Goal: Task Accomplishment & Management: Use online tool/utility

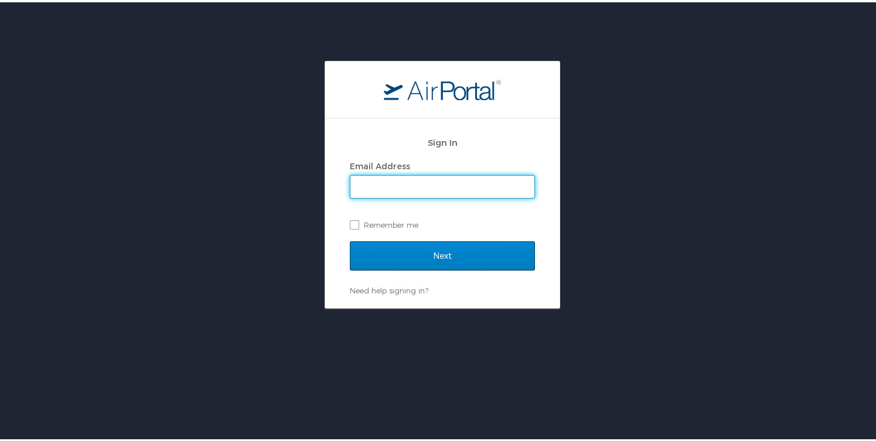
type input "[PERSON_NAME][EMAIL_ADDRESS][PERSON_NAME][DOMAIN_NAME]"
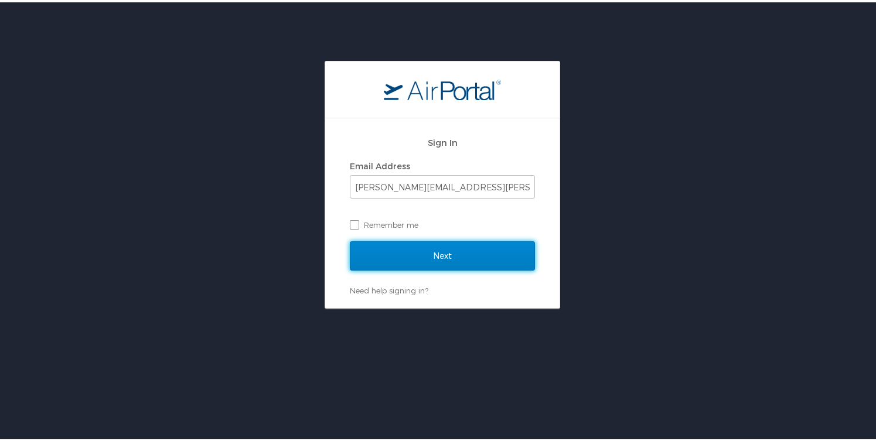
click at [432, 250] on input "Next" at bounding box center [442, 253] width 185 height 29
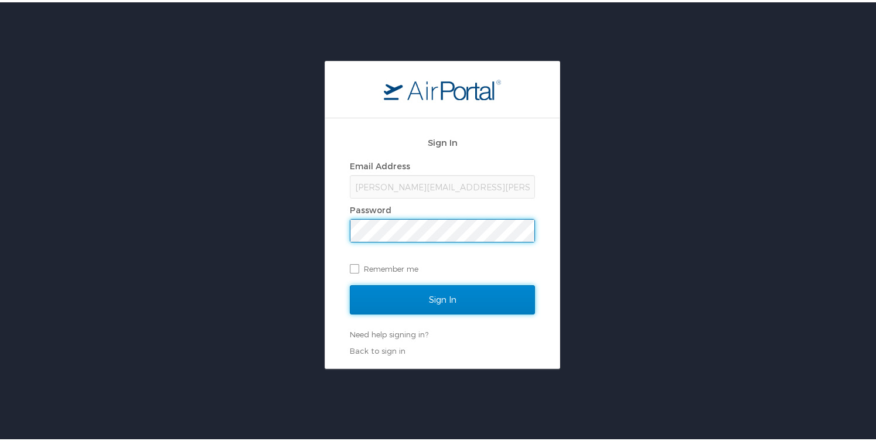
click at [414, 296] on input "Sign In" at bounding box center [442, 297] width 185 height 29
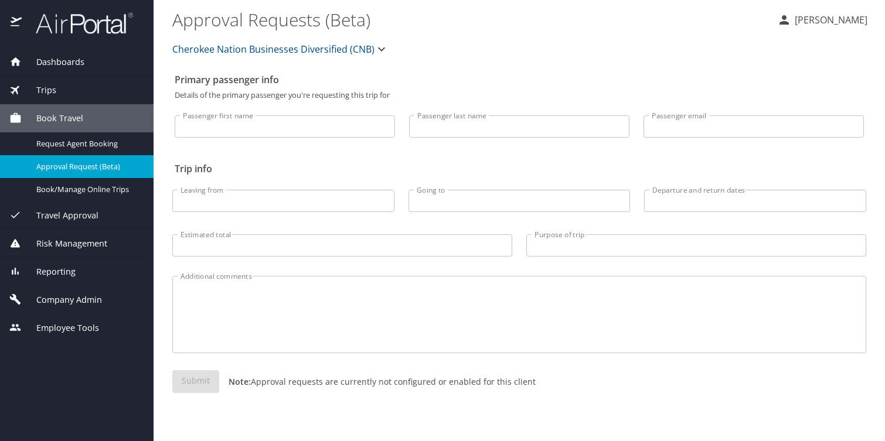
click at [49, 88] on div "Trips" at bounding box center [76, 90] width 135 height 13
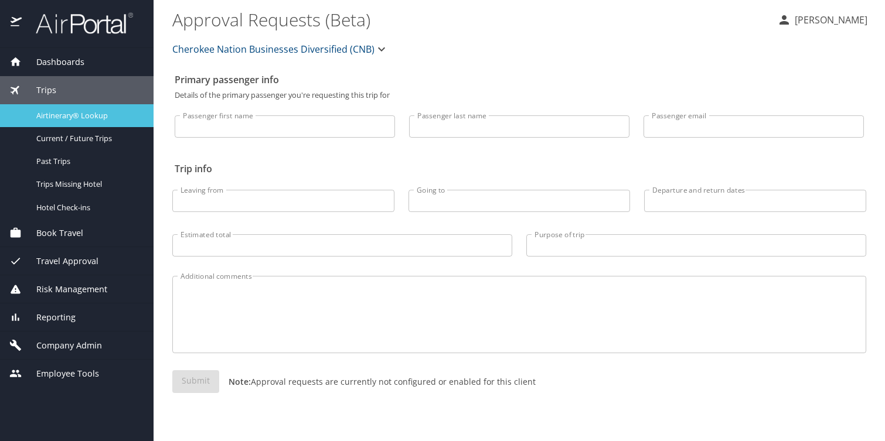
click at [73, 117] on span "Airtinerary® Lookup" at bounding box center [87, 115] width 103 height 11
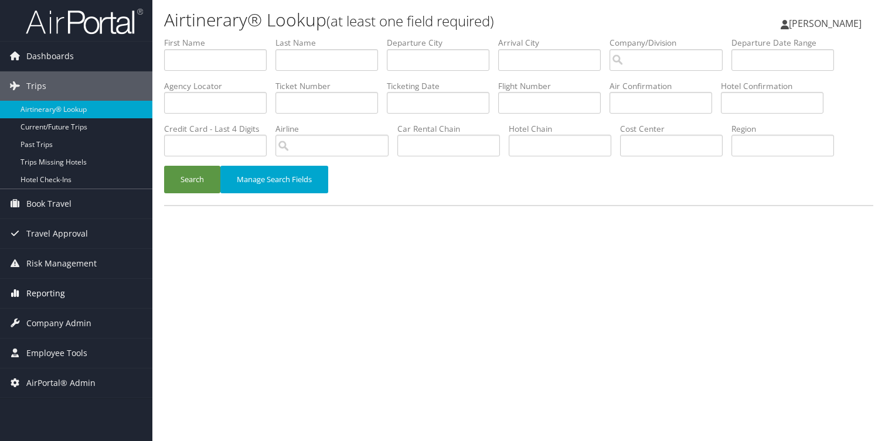
click at [43, 297] on span "Reporting" at bounding box center [45, 293] width 39 height 29
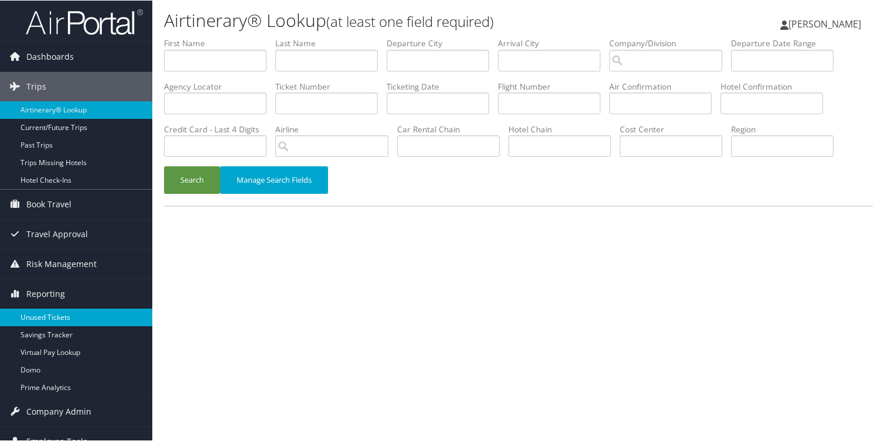
click at [56, 319] on link "Unused Tickets" at bounding box center [76, 317] width 152 height 18
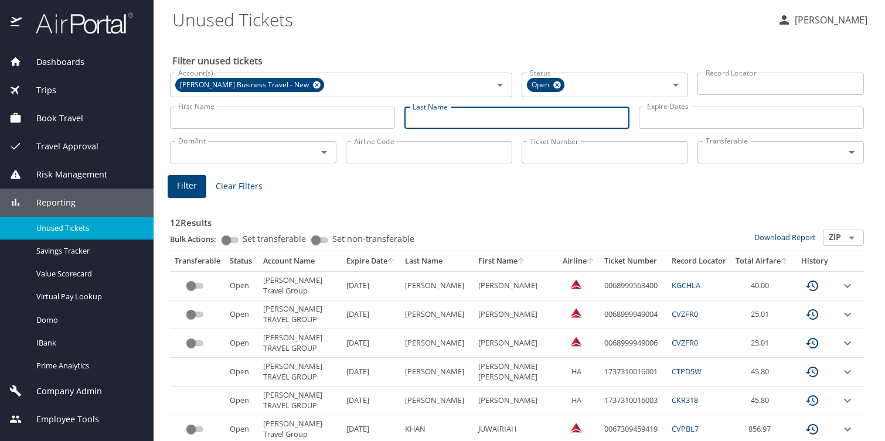
click at [424, 111] on input "Last Name" at bounding box center [516, 118] width 225 height 22
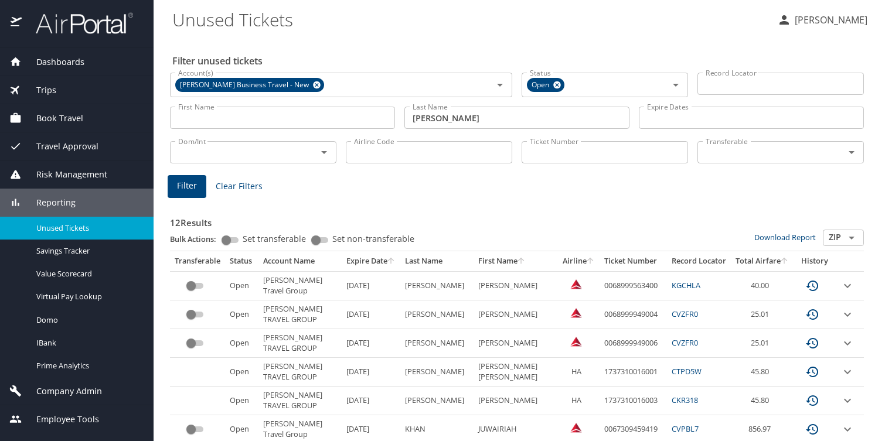
click at [523, 256] on icon "sort" at bounding box center [520, 260] width 9 height 9
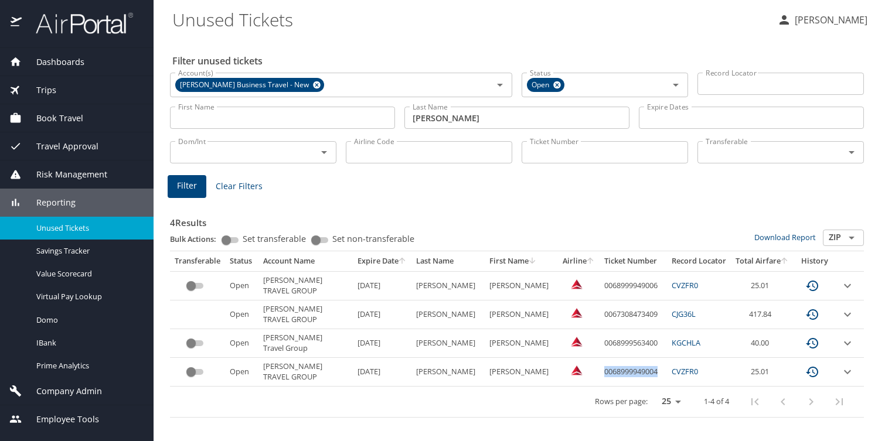
drag, startPoint x: 652, startPoint y: 338, endPoint x: 606, endPoint y: 339, distance: 45.7
click at [606, 358] on td "0068999949004" at bounding box center [632, 372] width 67 height 29
copy td "0068999949004"
drag, startPoint x: 652, startPoint y: 288, endPoint x: 600, endPoint y: 289, distance: 52.1
click at [600, 301] on tr "Open CHRISTOPHERSON TRAVEL GROUP 6/11/2026 CAMERON CAMILLE 0067308473409 CJG36L…" at bounding box center [517, 315] width 694 height 29
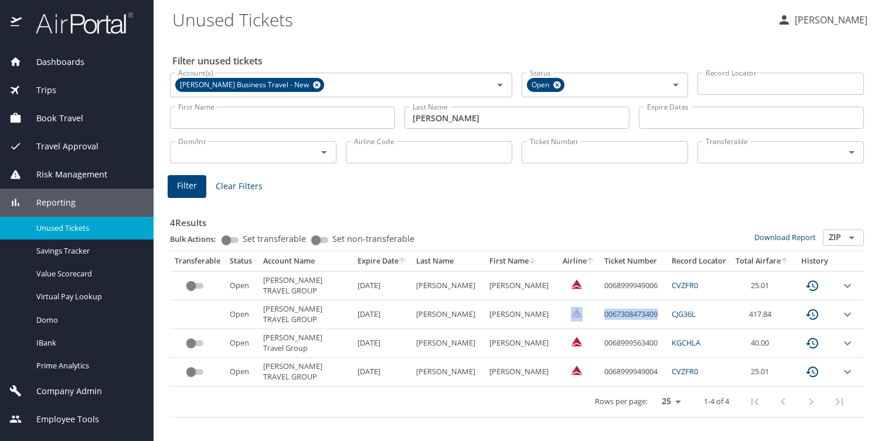
copy tr "0067308473409"
click at [666, 30] on Tickets "Unused Tickets" at bounding box center [469, 19] width 595 height 36
drag, startPoint x: 651, startPoint y: 287, endPoint x: 593, endPoint y: 287, distance: 58.6
click at [593, 301] on tr "Open CHRISTOPHERSON TRAVEL GROUP 6/11/2026 CAMERON CAMILLE 0067308473409 CJG36L…" at bounding box center [517, 315] width 694 height 29
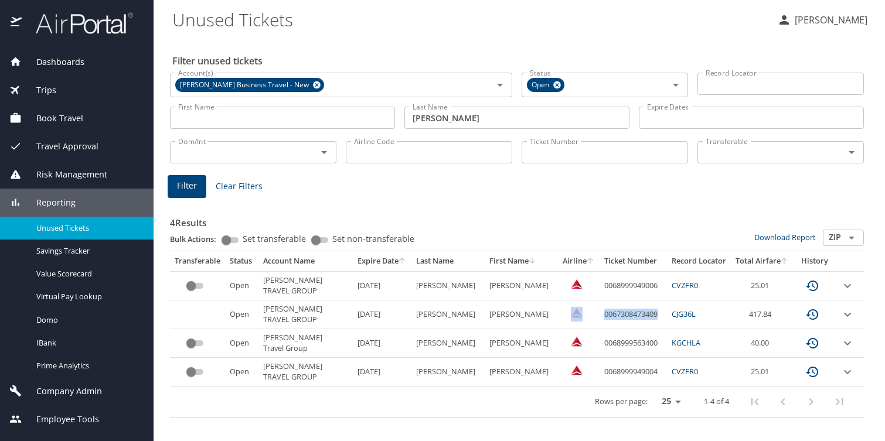
copy tr "0067308473409"
drag, startPoint x: 650, startPoint y: 263, endPoint x: 610, endPoint y: 262, distance: 39.8
click at [608, 271] on td "0068999949006" at bounding box center [632, 285] width 67 height 29
copy td "0068999949006"
drag, startPoint x: 608, startPoint y: 336, endPoint x: 654, endPoint y: 336, distance: 46.3
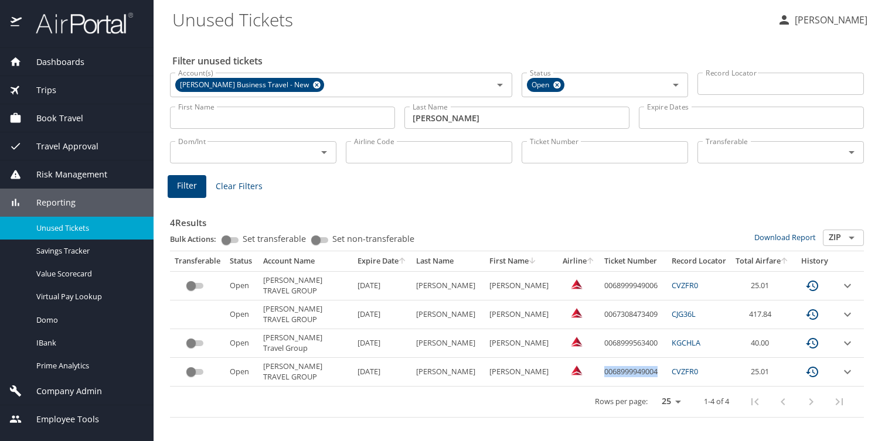
click at [654, 358] on td "0068999949004" at bounding box center [632, 372] width 67 height 29
copy td "0068999949004"
click at [523, 428] on div "Filter unused tickets Account(s) Christopherson Business Travel - New Account(s…" at bounding box center [519, 239] width 694 height 404
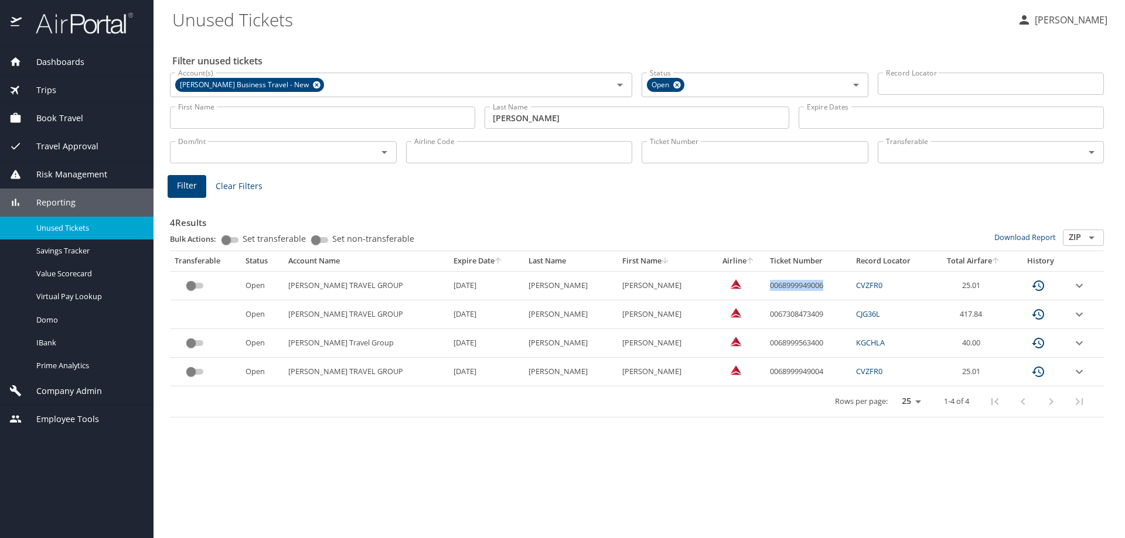
drag, startPoint x: 756, startPoint y: 261, endPoint x: 798, endPoint y: 261, distance: 41.6
click at [798, 271] on td "0068999949006" at bounding box center [808, 285] width 86 height 29
copy td "0068999949006"
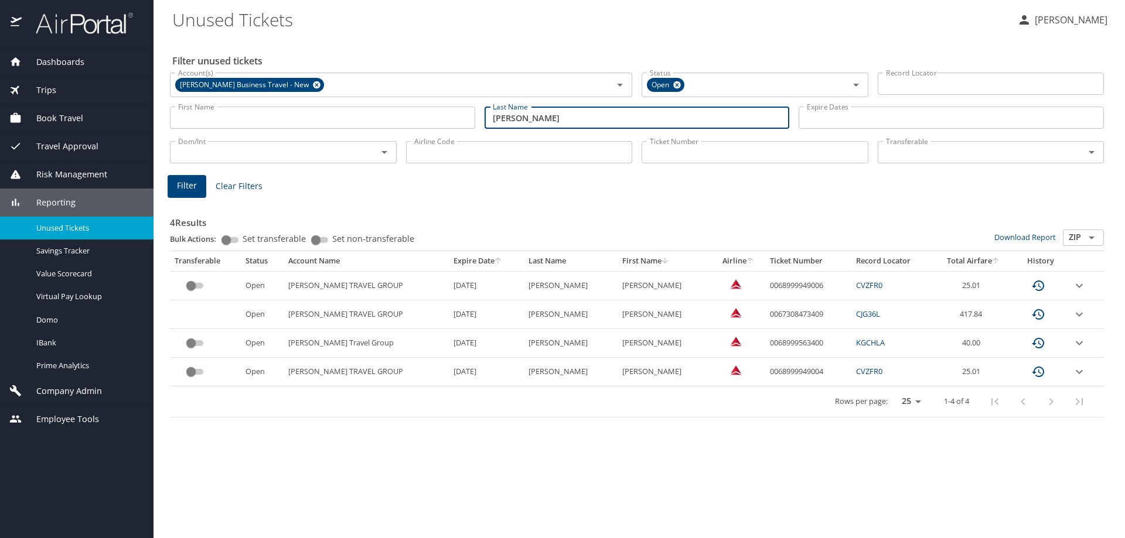
drag, startPoint x: 542, startPoint y: 121, endPoint x: 466, endPoint y: 118, distance: 76.2
click at [466, 118] on div "First Name First Name Last Name cameron Last Name Expire Dates Expire Dates" at bounding box center [636, 118] width 943 height 42
type input "weiss"
click at [193, 179] on span "Filter" at bounding box center [187, 186] width 20 height 15
